Goal: Information Seeking & Learning: Learn about a topic

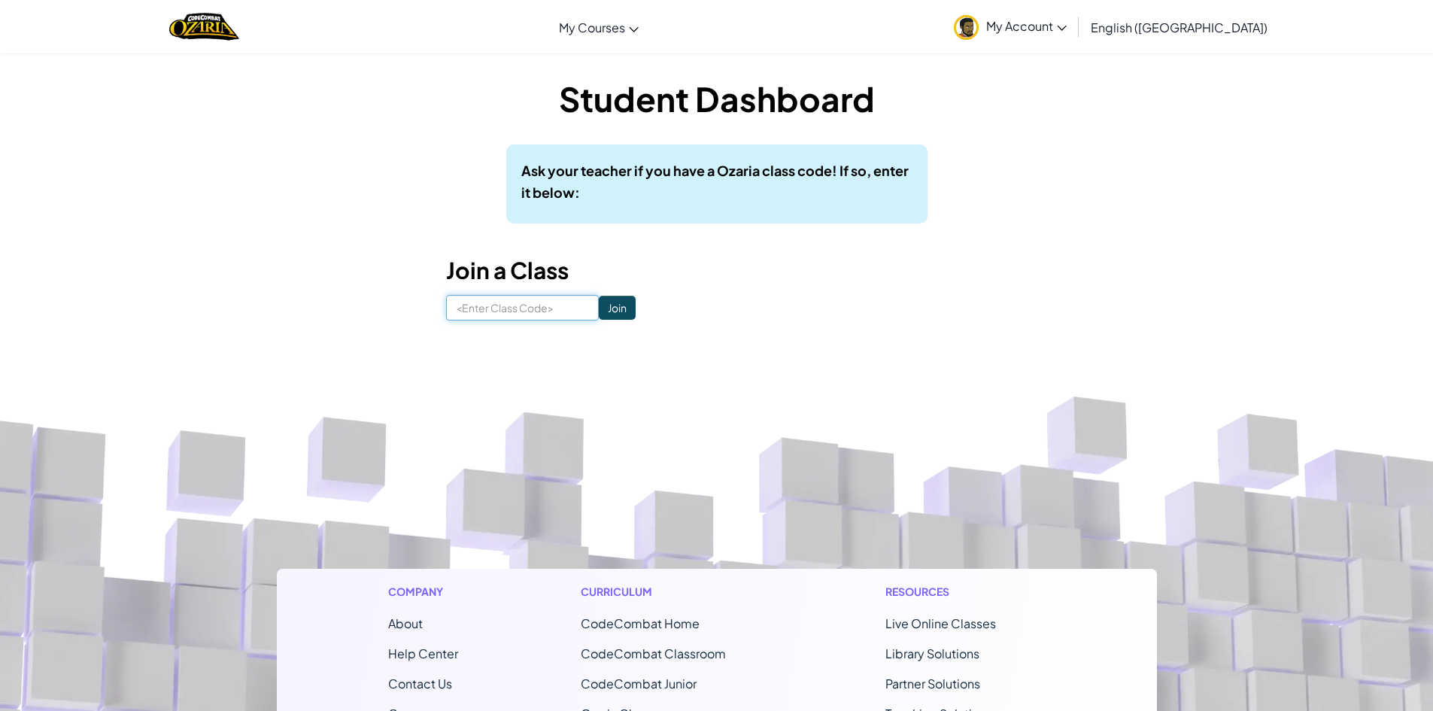
click at [514, 303] on input at bounding box center [522, 308] width 153 height 26
click at [236, 33] on img "Home" at bounding box center [204, 26] width 70 height 31
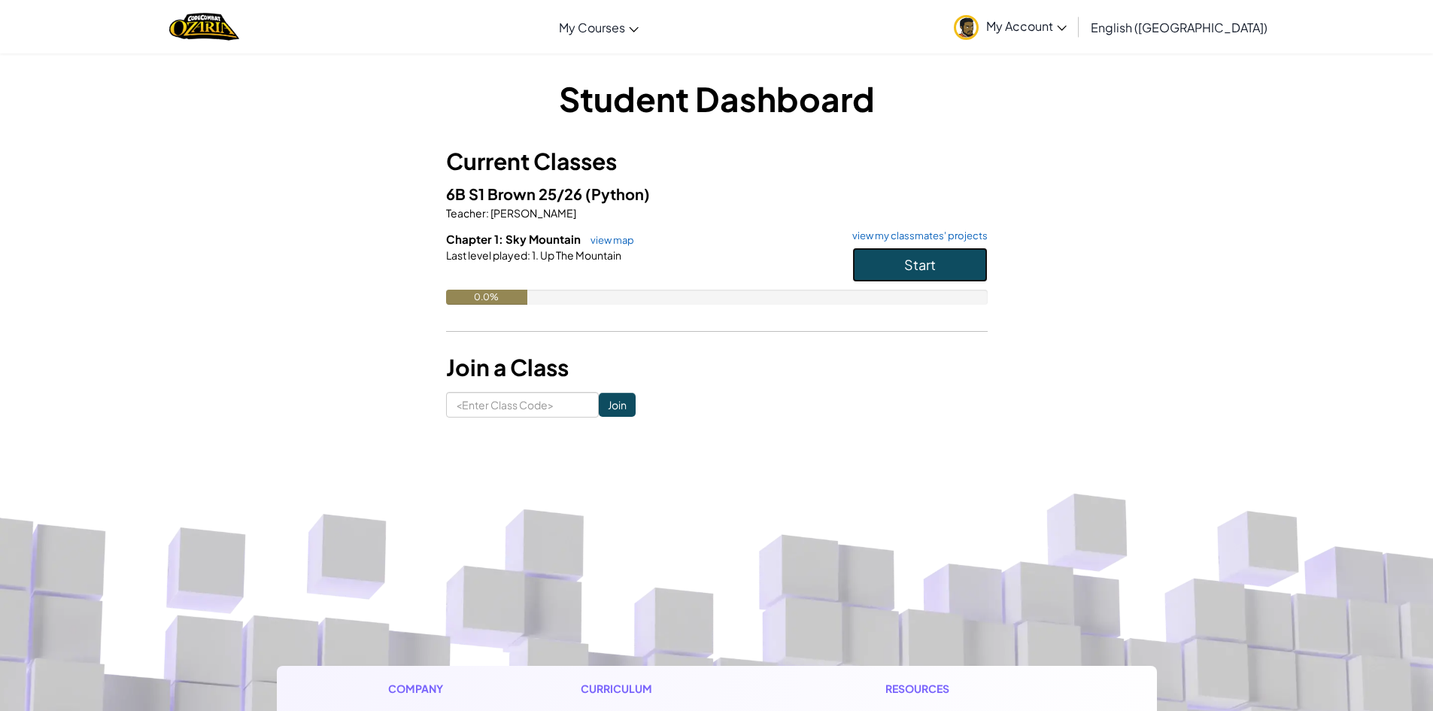
click at [958, 259] on button "Start" at bounding box center [919, 264] width 135 height 35
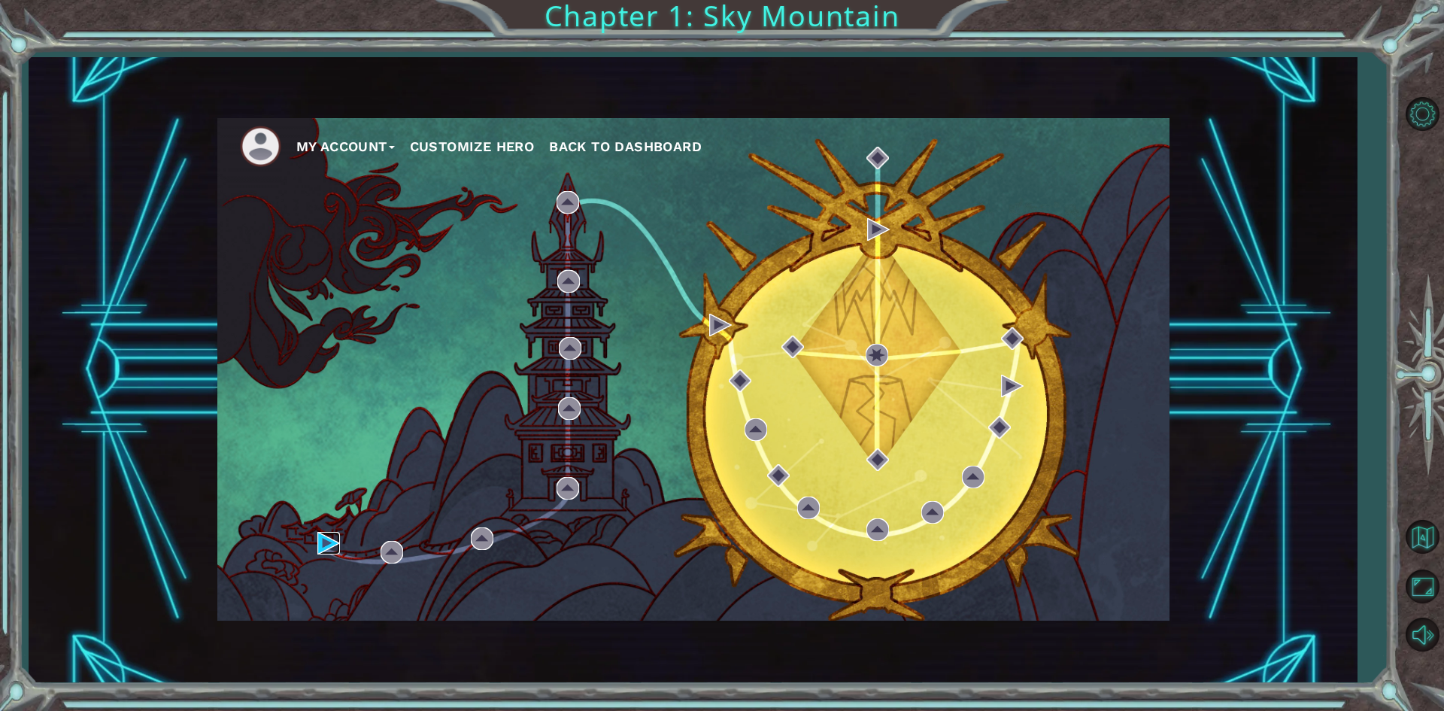
drag, startPoint x: 335, startPoint y: 545, endPoint x: 360, endPoint y: 537, distance: 25.9
click at [335, 545] on img at bounding box center [328, 543] width 23 height 23
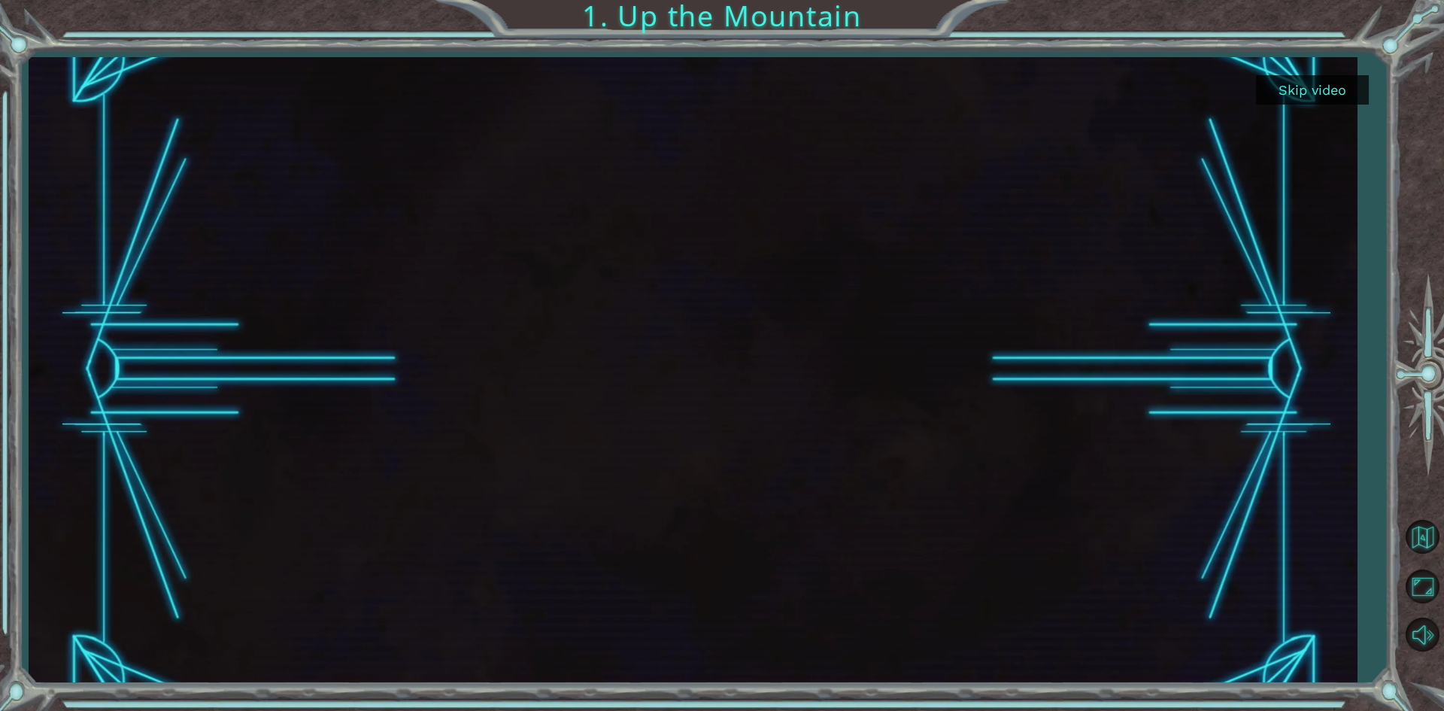
click at [1292, 94] on button "Skip video" at bounding box center [1312, 89] width 113 height 29
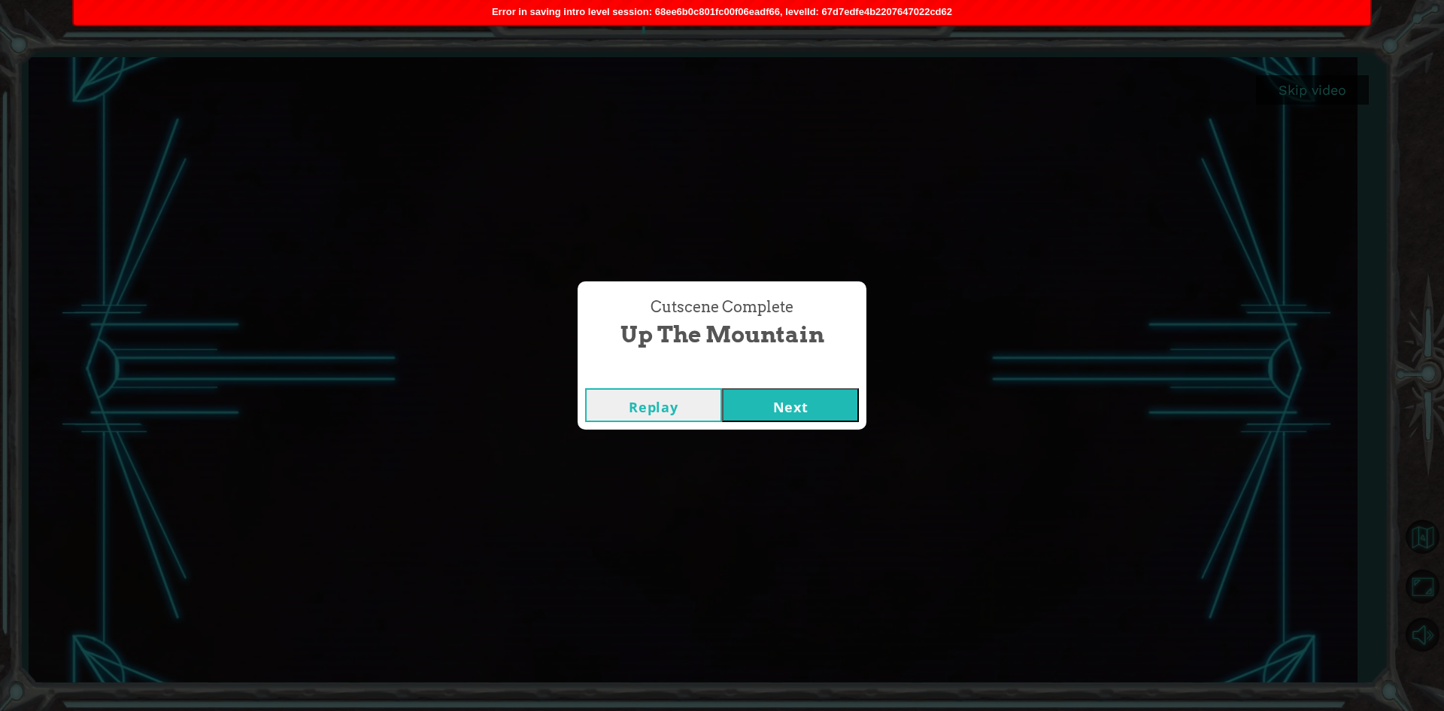
click at [685, 408] on button "Replay" at bounding box center [653, 405] width 137 height 34
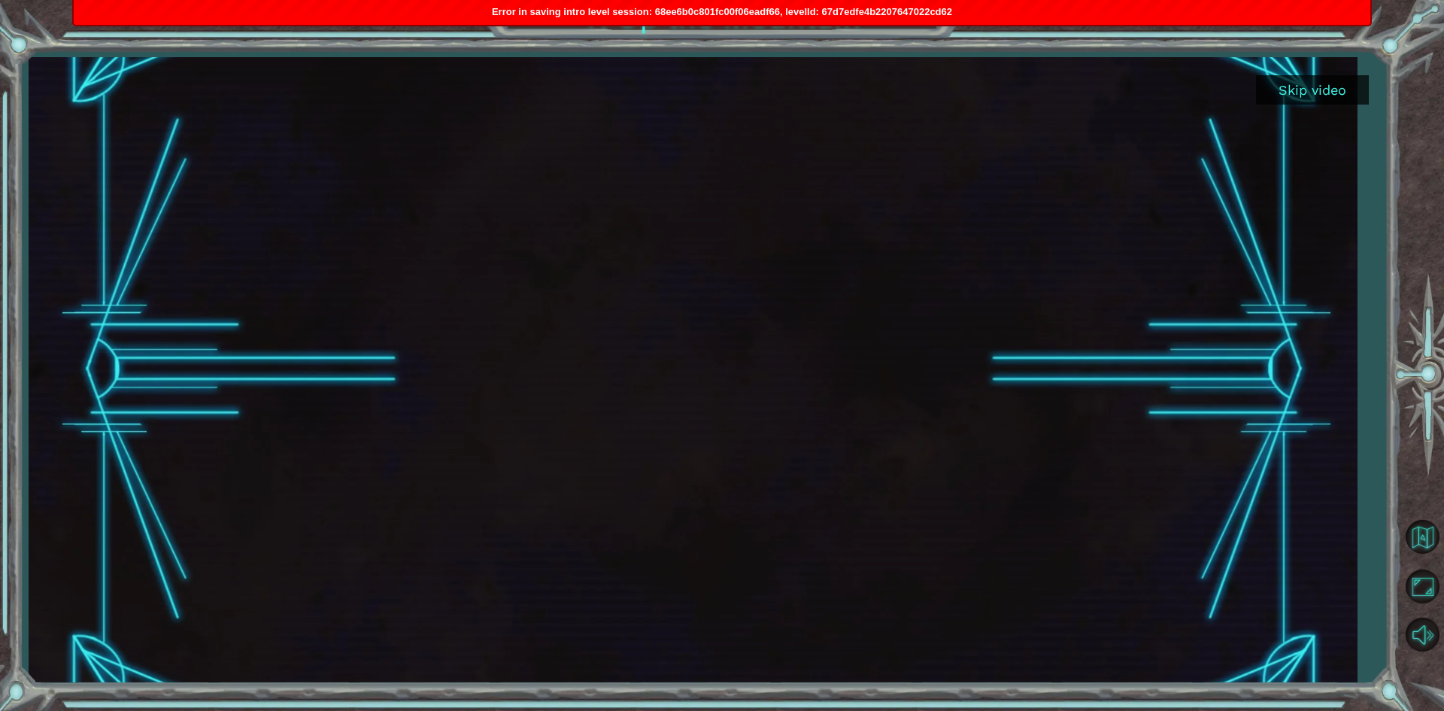
click at [1334, 105] on div at bounding box center [693, 370] width 1328 height 626
click at [1365, 78] on button "Skip video" at bounding box center [1312, 89] width 113 height 29
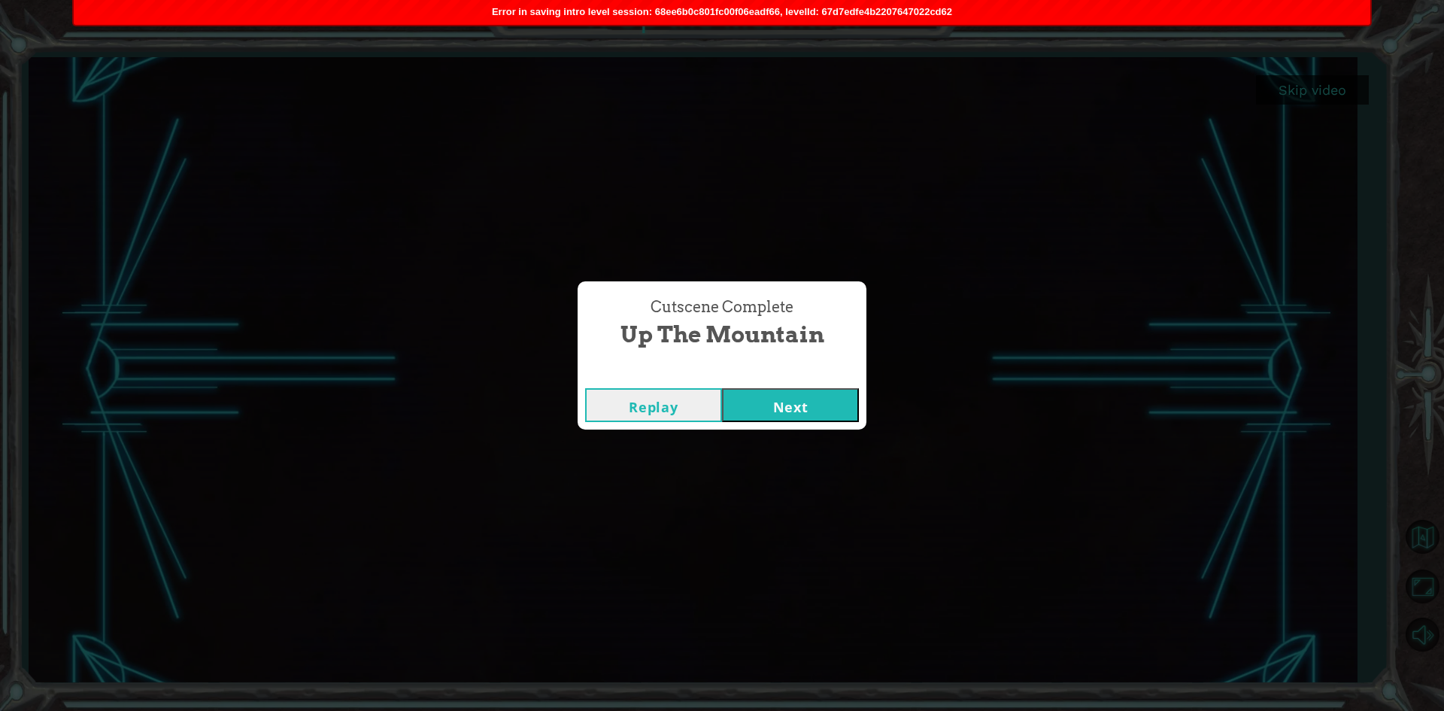
click at [660, 409] on button "Replay" at bounding box center [653, 405] width 137 height 34
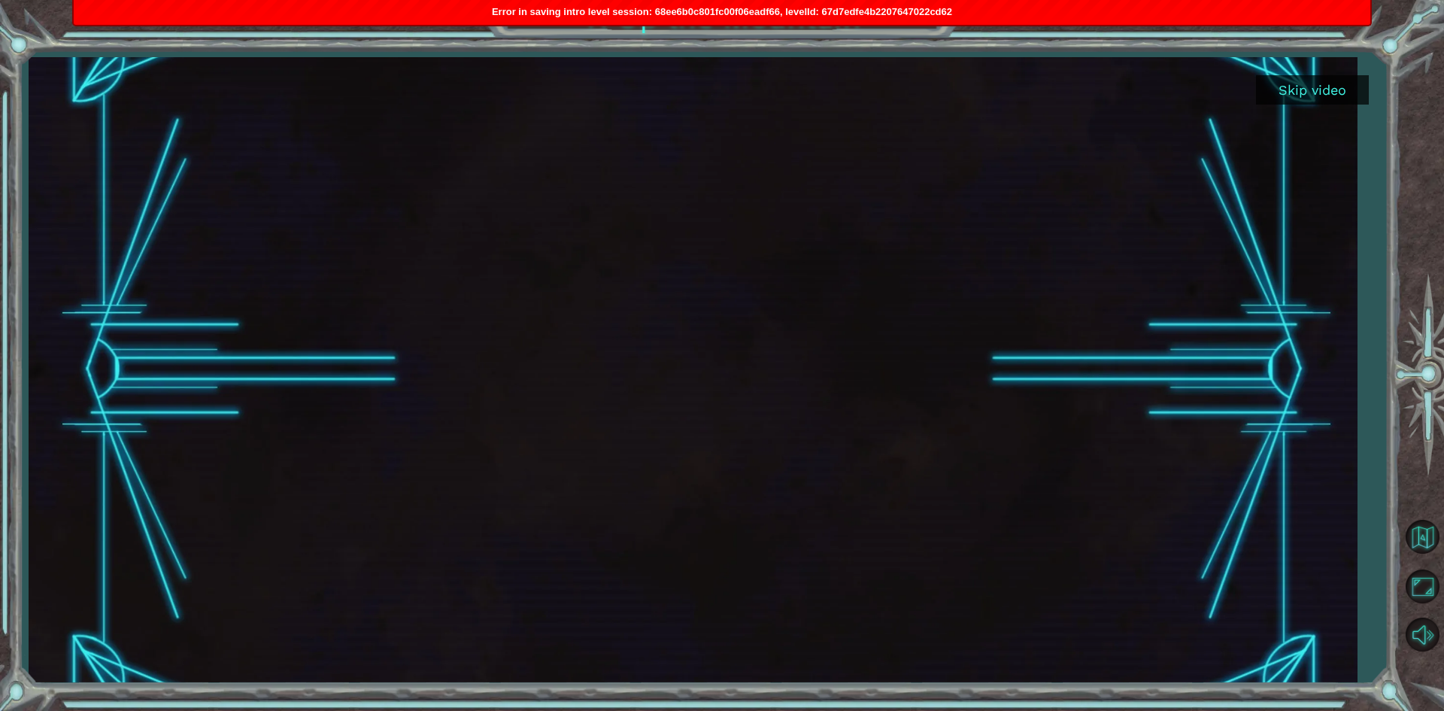
click at [1336, 94] on button "Skip video" at bounding box center [1312, 89] width 113 height 29
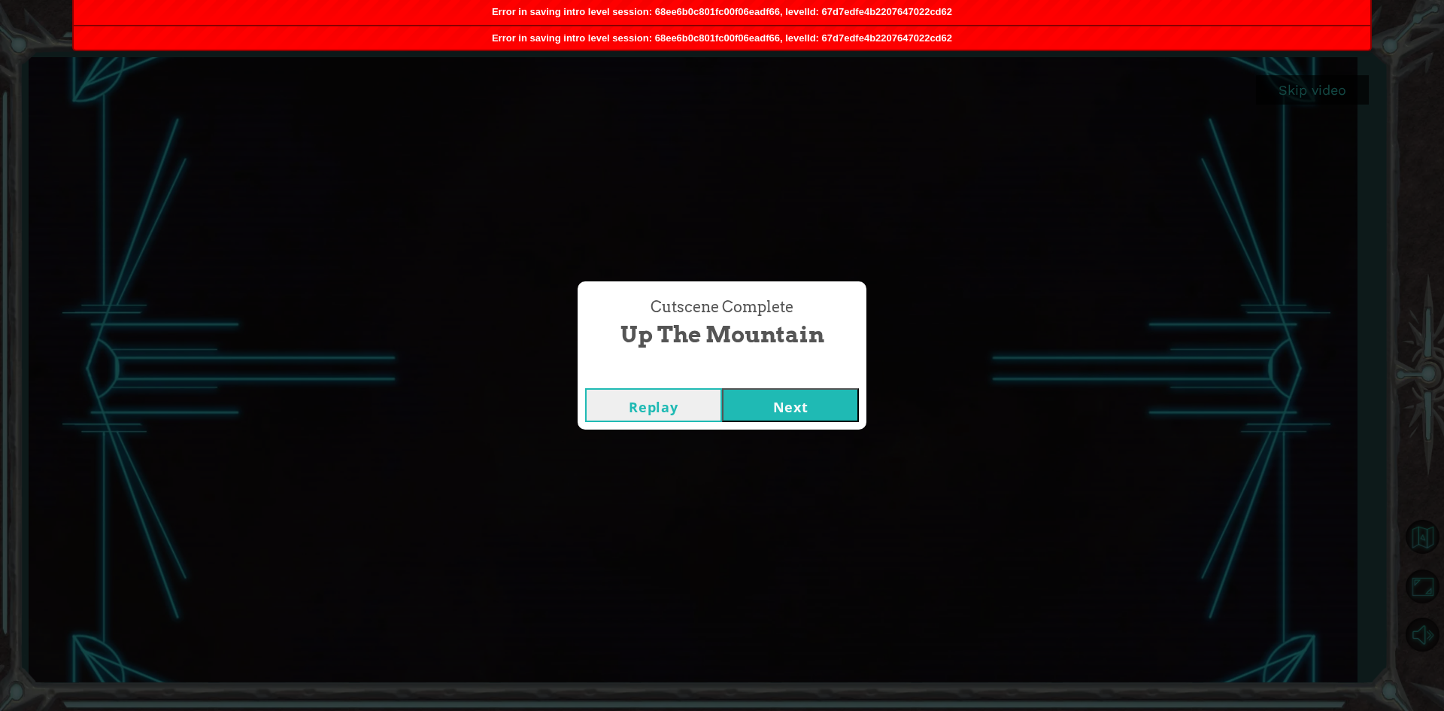
click at [653, 417] on button "Replay" at bounding box center [653, 405] width 137 height 34
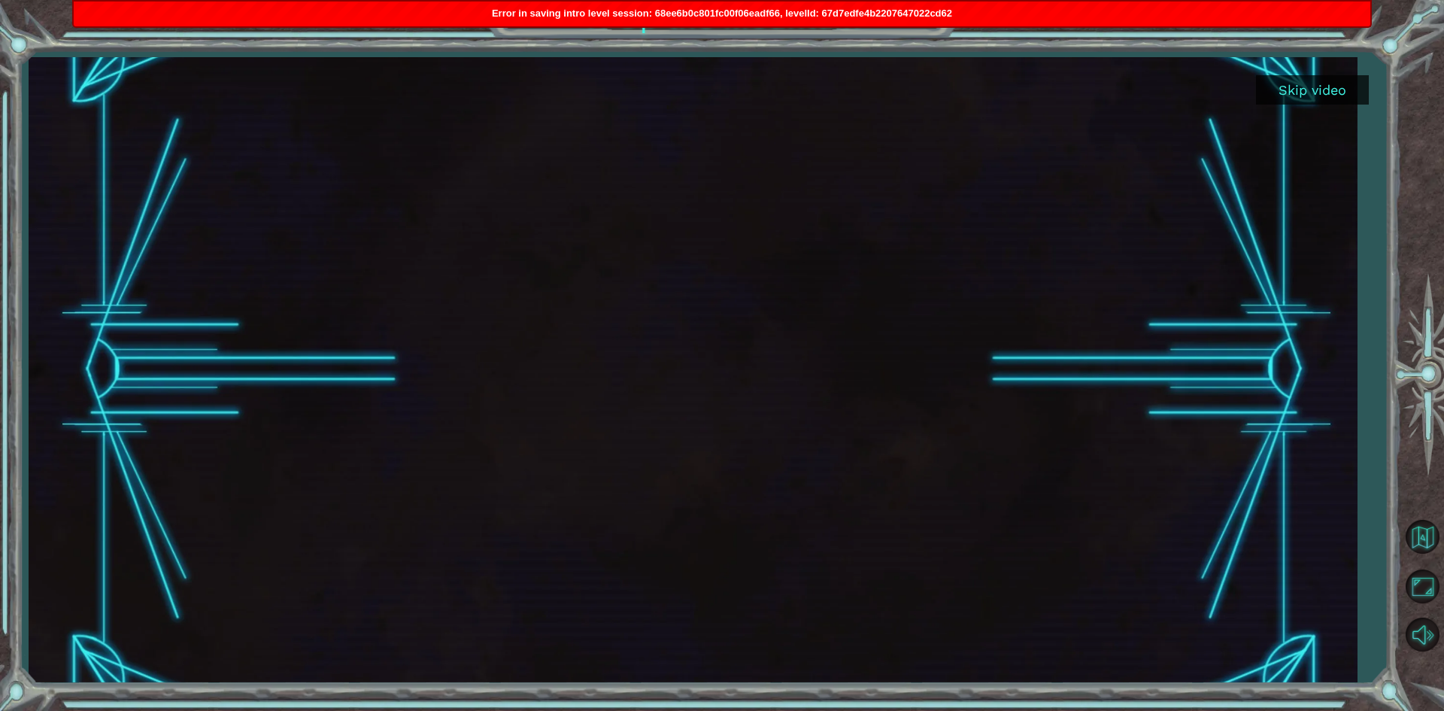
click at [1337, 89] on button "Skip video" at bounding box center [1312, 89] width 113 height 29
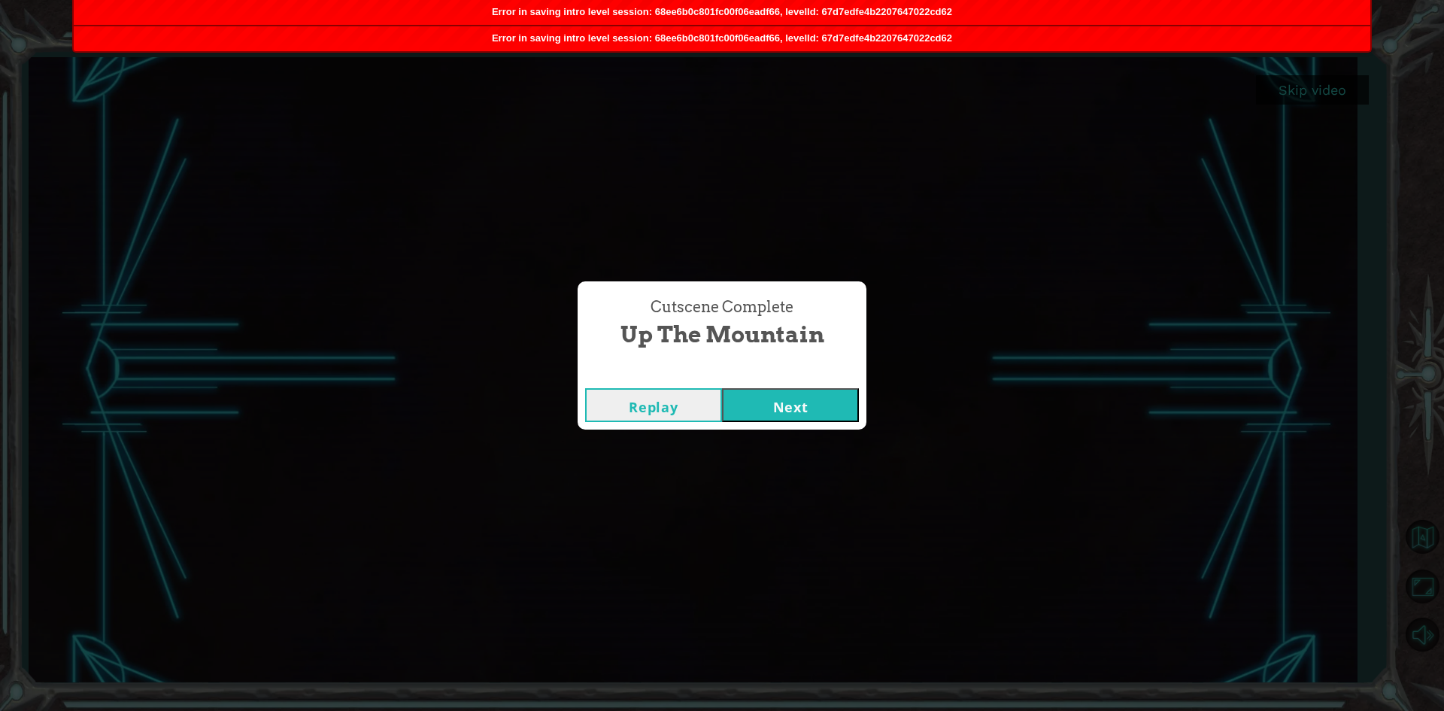
click at [675, 414] on button "Replay" at bounding box center [653, 405] width 137 height 34
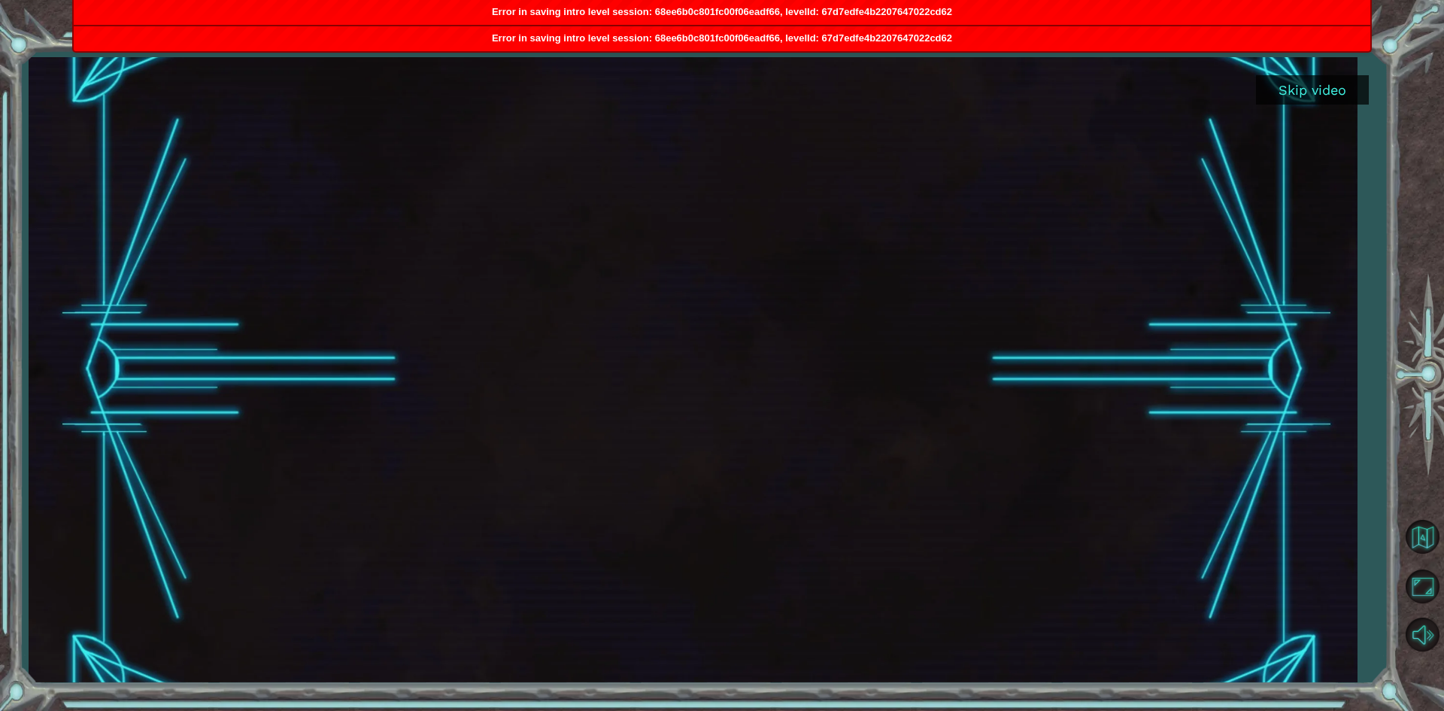
click at [1319, 60] on div at bounding box center [693, 370] width 1328 height 626
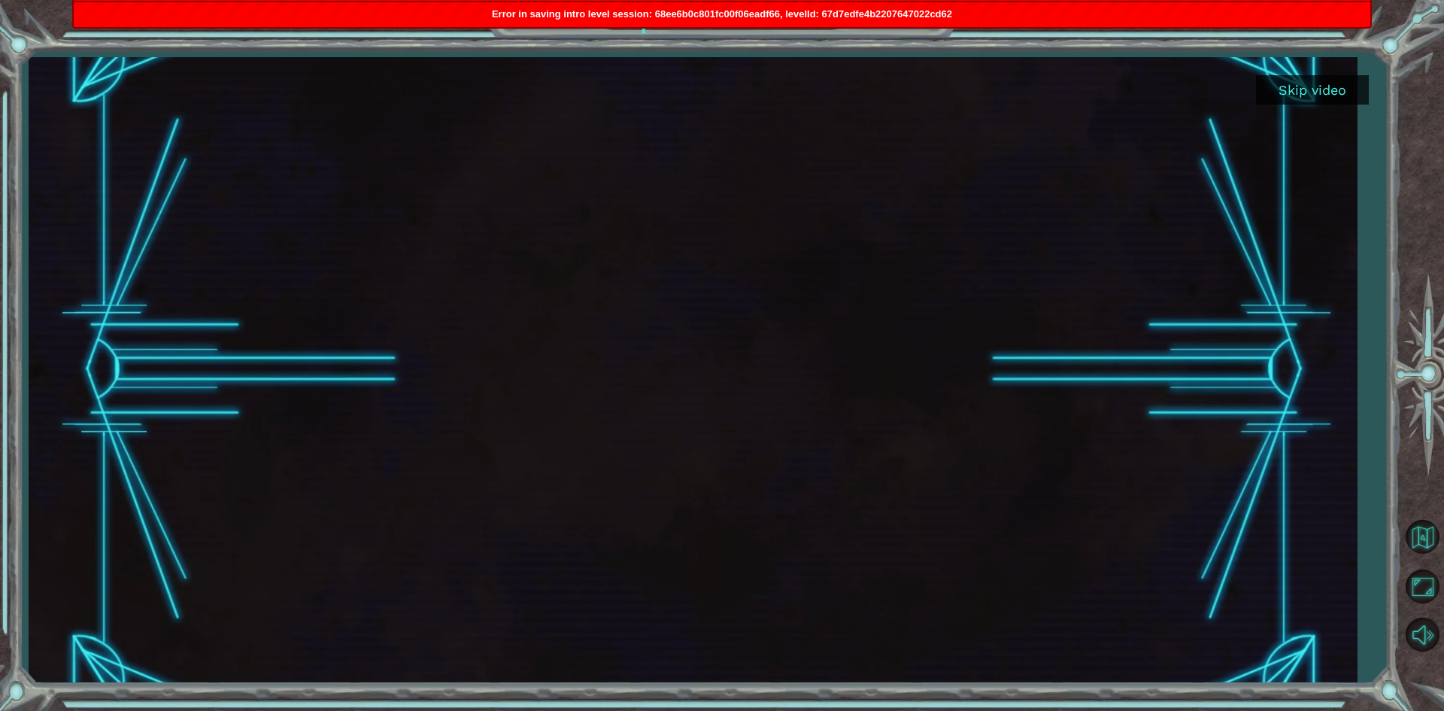
click at [1315, 76] on button "Skip video" at bounding box center [1312, 89] width 113 height 29
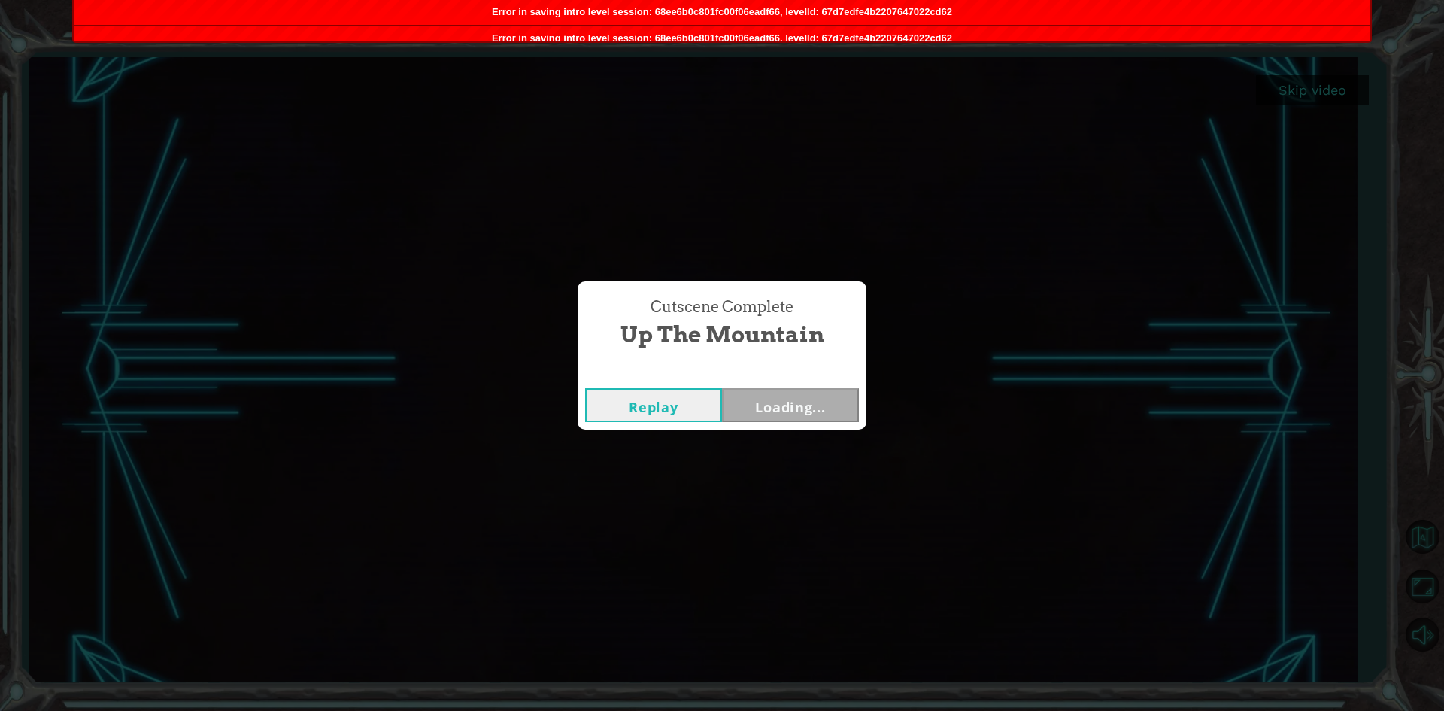
click at [829, 396] on button "Loading..." at bounding box center [790, 405] width 137 height 34
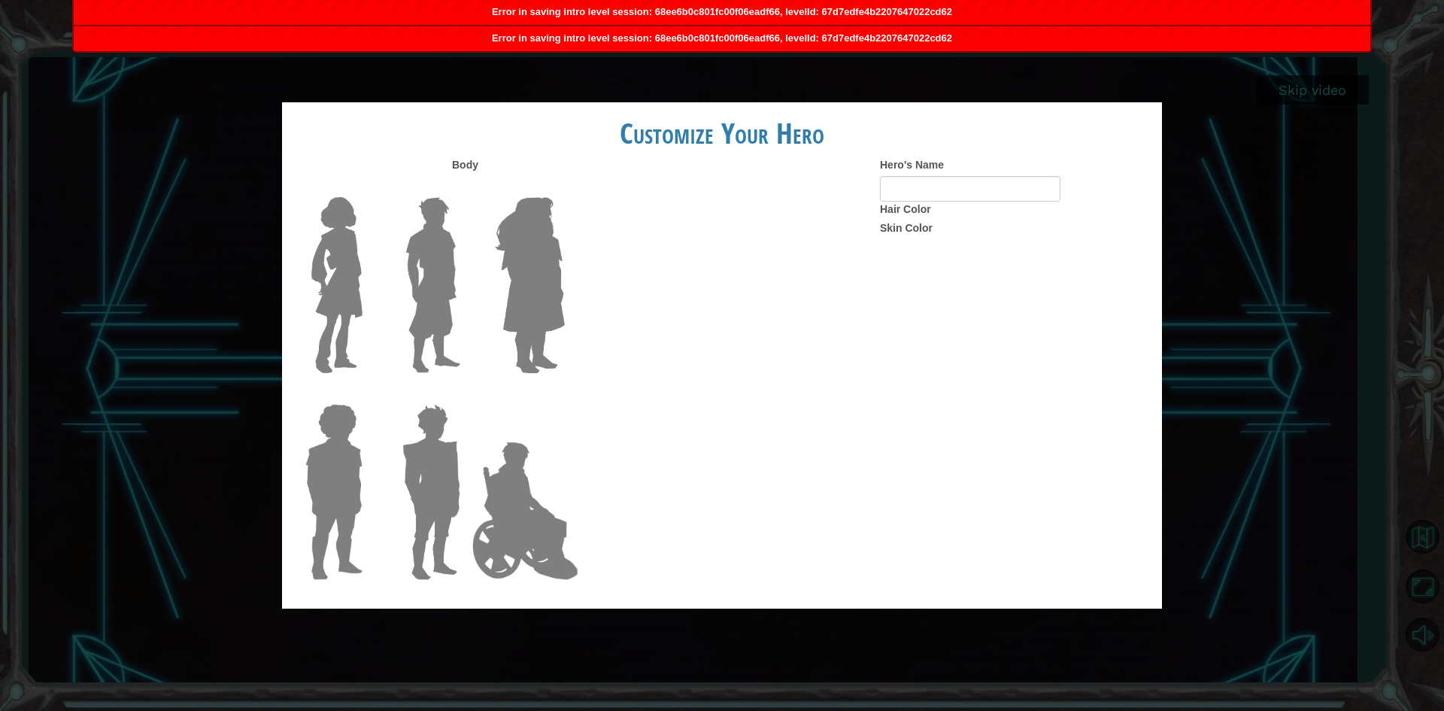
click at [811, 401] on div "Body Hero's Name Hair Color Skin Color" at bounding box center [722, 373] width 880 height 433
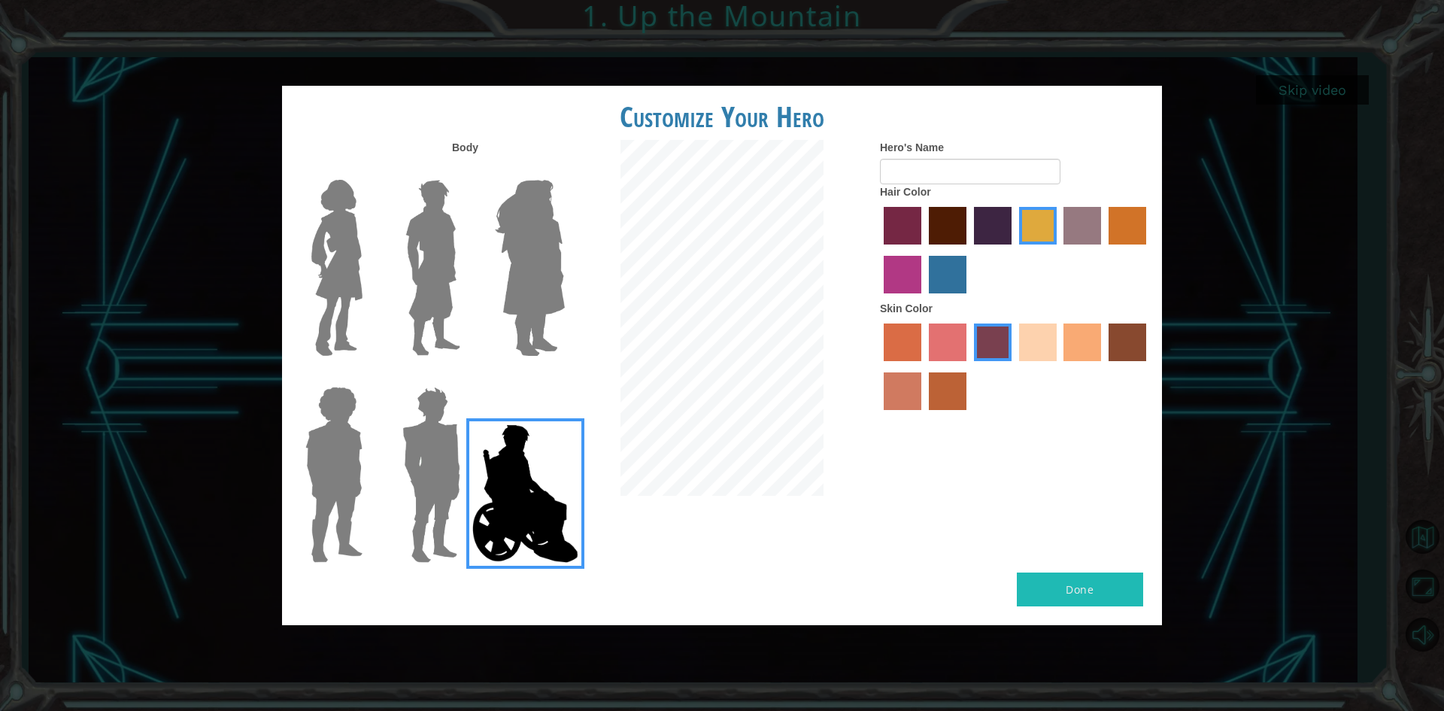
click at [296, 270] on label at bounding box center [330, 268] width 75 height 188
click at [369, 170] on input "Hero Connie" at bounding box center [369, 170] width 0 height 0
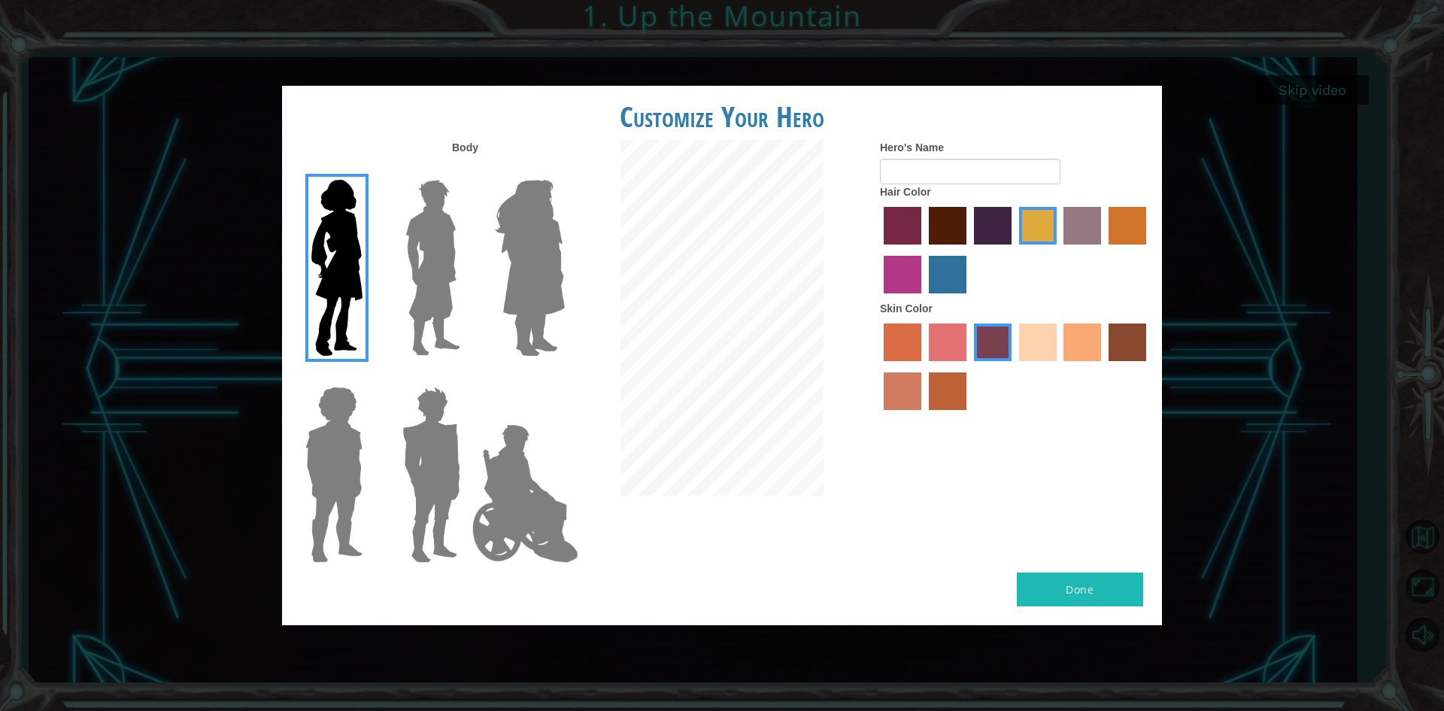
click at [307, 417] on img at bounding box center [333, 475] width 69 height 188
click at [369, 377] on input "Hero Steven" at bounding box center [369, 377] width 0 height 0
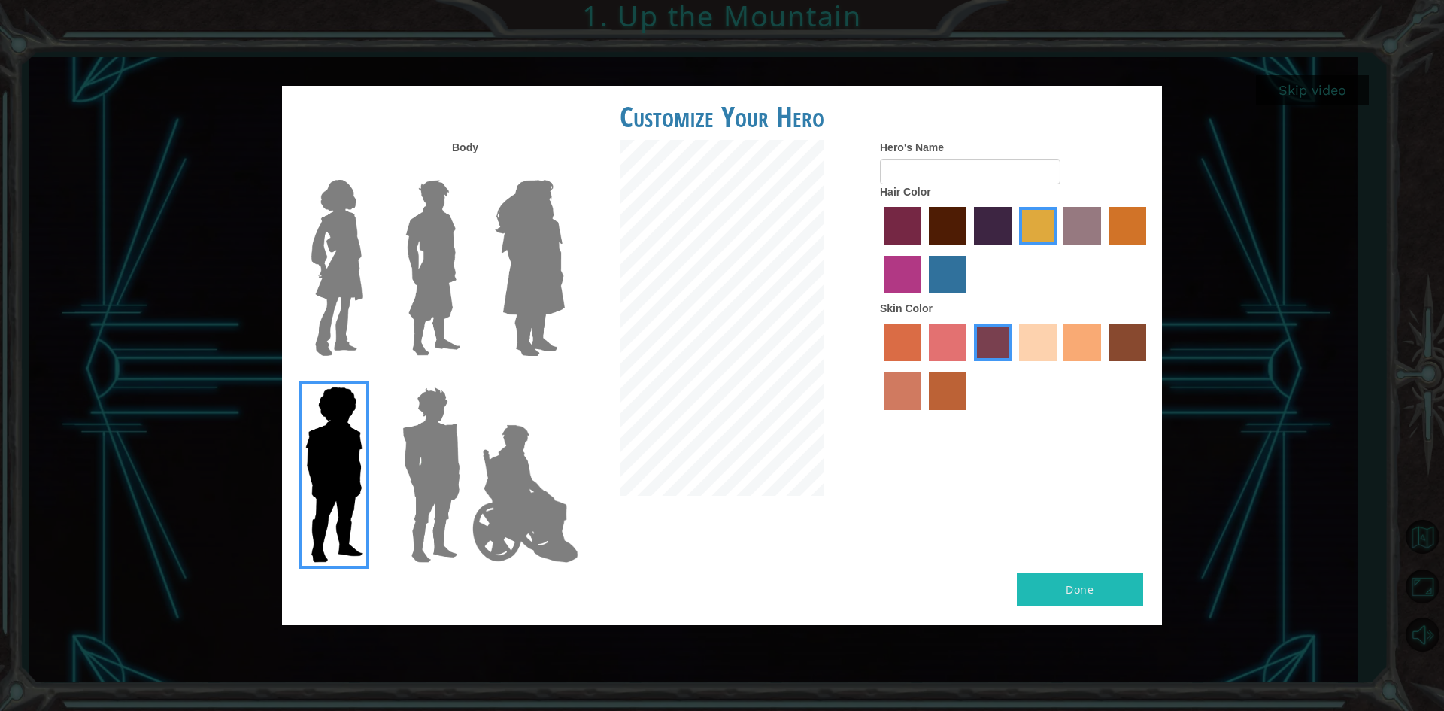
click at [948, 229] on label "maroon hair color" at bounding box center [948, 226] width 38 height 38
click at [924, 250] on input "maroon hair color" at bounding box center [924, 250] width 0 height 0
click at [913, 235] on label "paprika hair color" at bounding box center [903, 226] width 38 height 38
click at [879, 250] on input "paprika hair color" at bounding box center [879, 250] width 0 height 0
click at [922, 281] on div at bounding box center [1015, 252] width 271 height 98
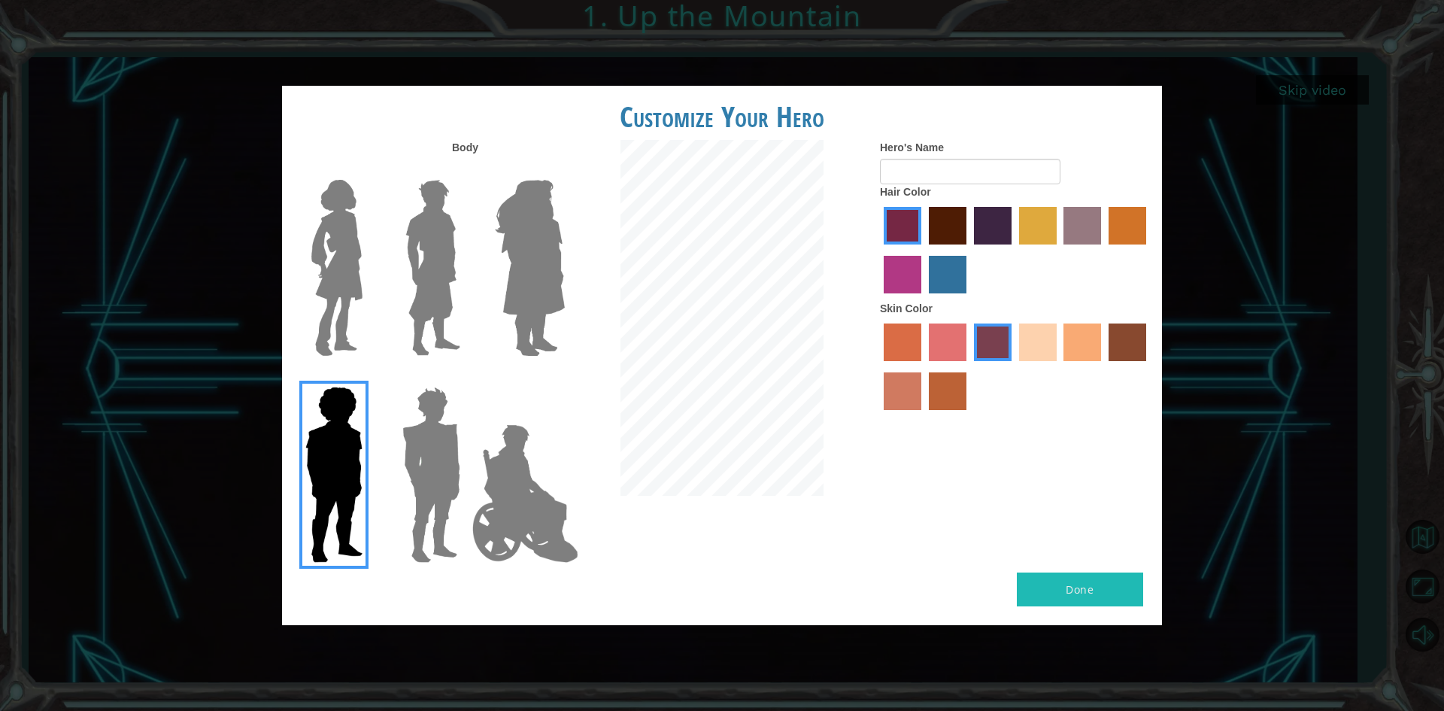
click at [937, 213] on label "maroon hair color" at bounding box center [948, 226] width 38 height 38
click at [924, 250] on input "maroon hair color" at bounding box center [924, 250] width 0 height 0
click at [954, 382] on label "smoke tree skin color" at bounding box center [948, 391] width 38 height 38
click at [924, 415] on input "smoke tree skin color" at bounding box center [924, 415] width 0 height 0
click at [1108, 573] on div "Customize Your Hero Body Hero's Name Hair Color Skin Color Done" at bounding box center [722, 355] width 880 height 539
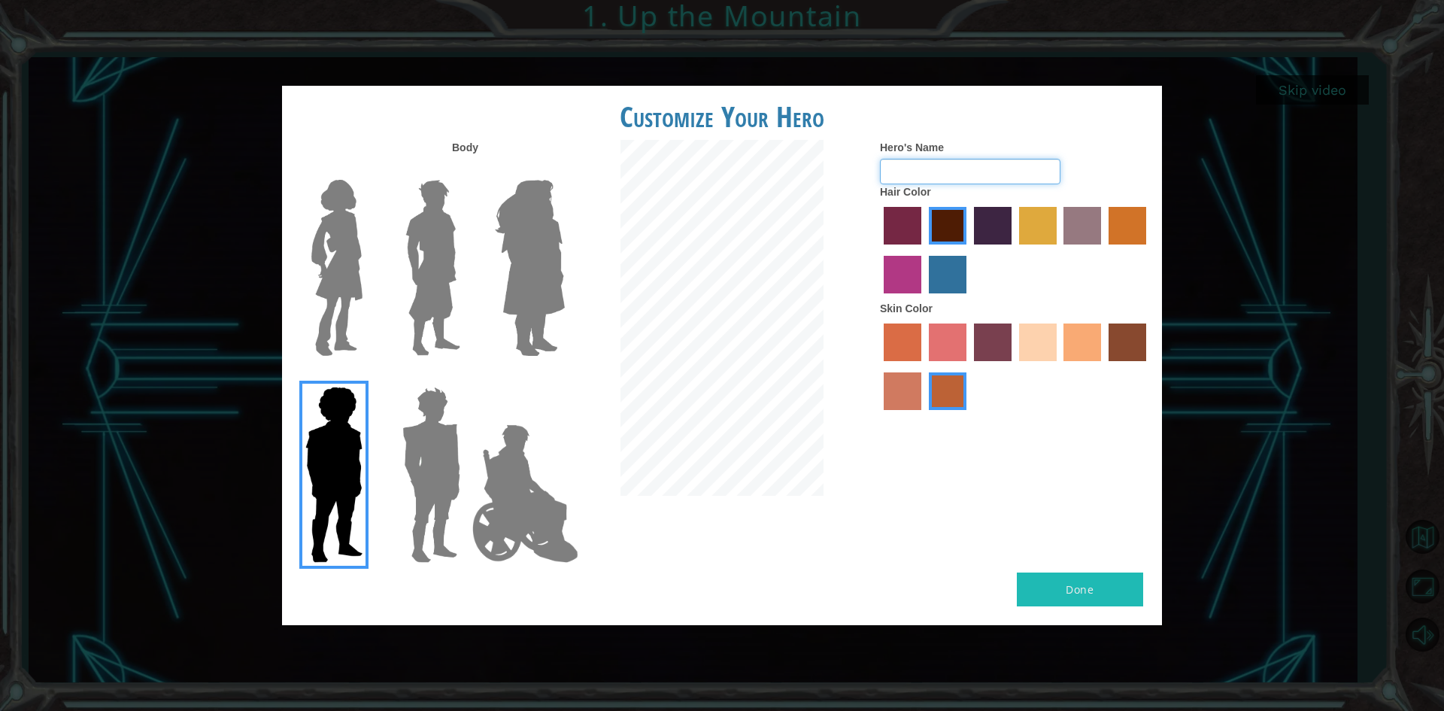
click at [921, 181] on input "Hero's Name" at bounding box center [970, 172] width 181 height 26
paste input "[PERSON_NAME]"
type input "[PERSON_NAME]"
click at [1090, 589] on button "Done" at bounding box center [1080, 589] width 126 height 34
